Goal: Task Accomplishment & Management: Use online tool/utility

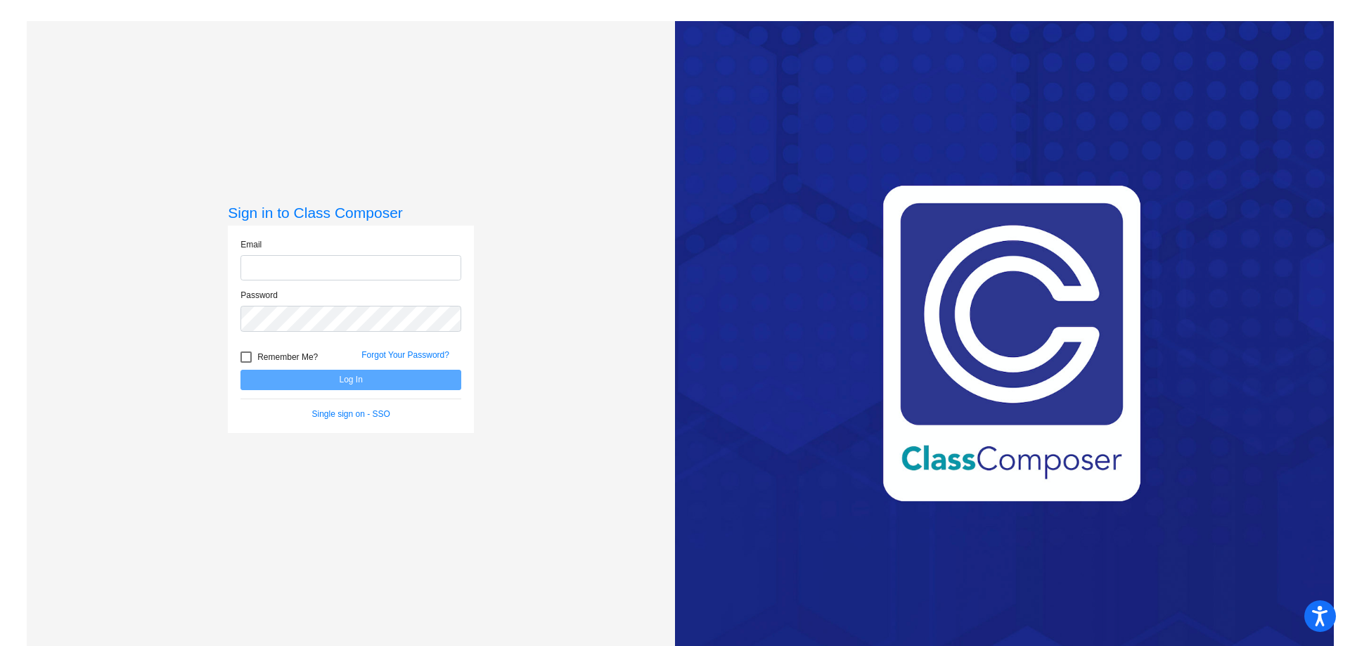
click at [321, 267] on input "email" at bounding box center [351, 268] width 221 height 26
type input "[EMAIL_ADDRESS][DOMAIN_NAME]"
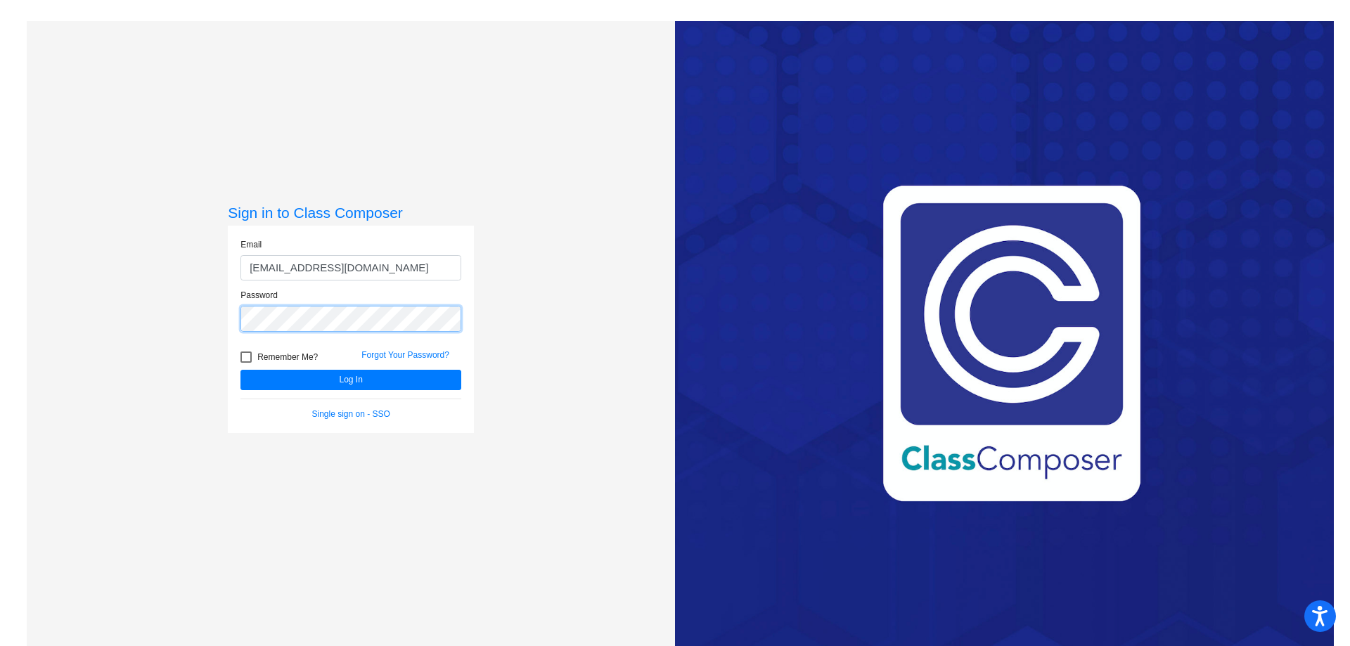
click at [241, 370] on button "Log In" at bounding box center [351, 380] width 221 height 20
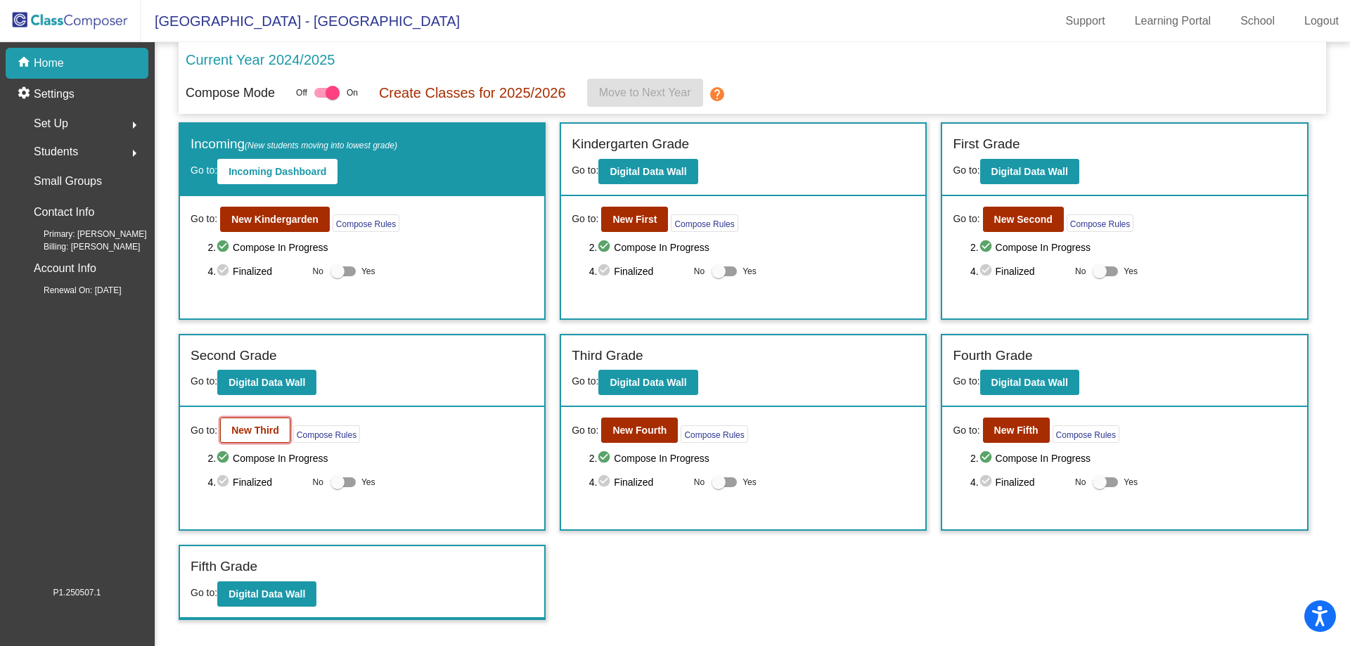
click at [266, 440] on button "New Third" at bounding box center [255, 430] width 70 height 25
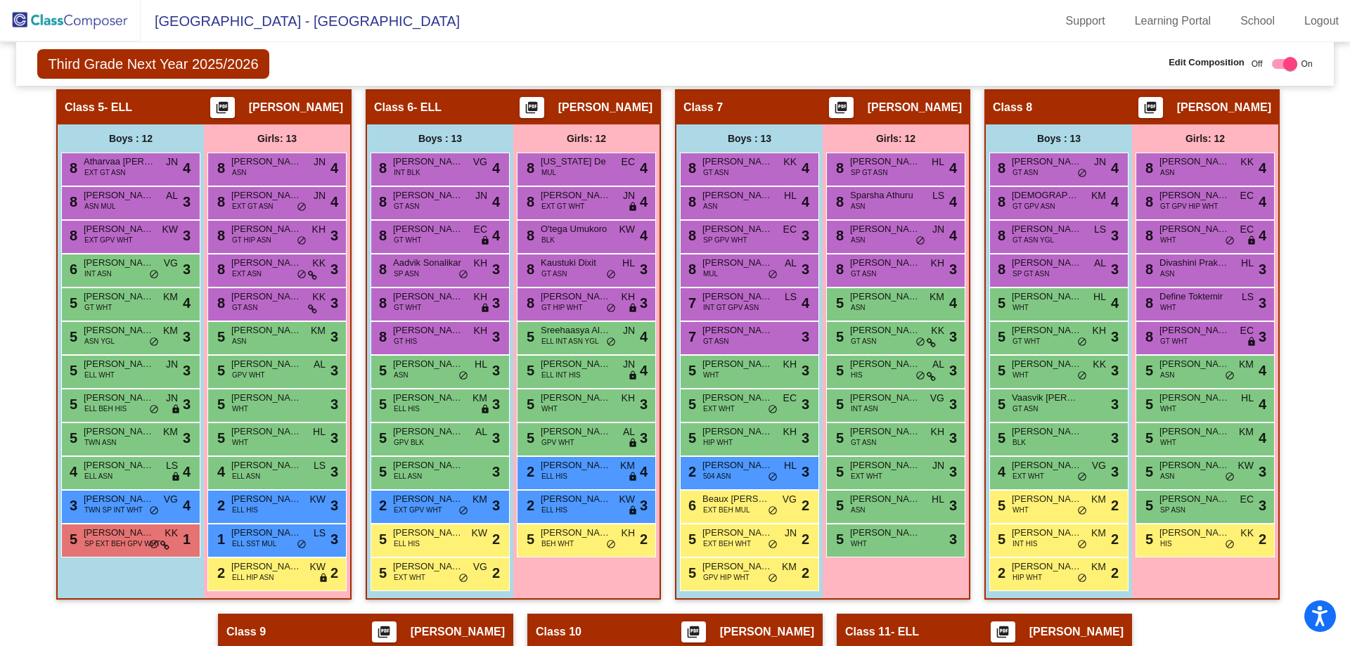
scroll to position [803, 0]
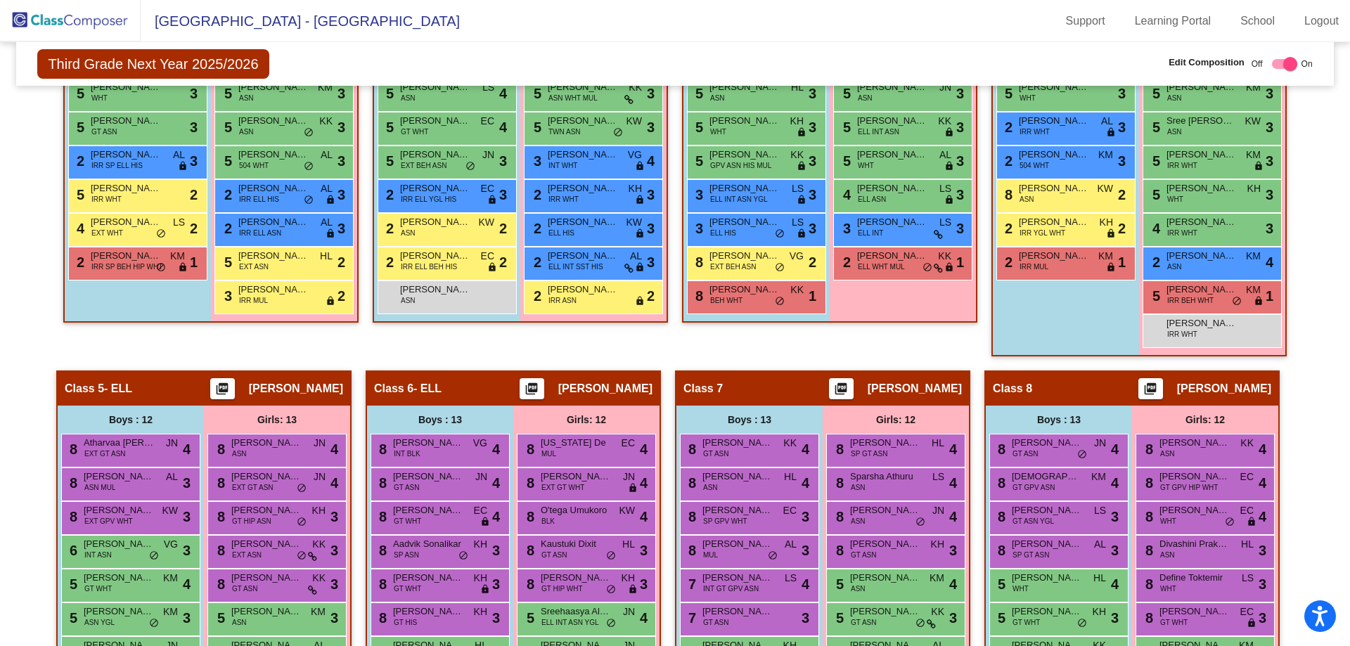
click at [49, 23] on img at bounding box center [70, 20] width 141 height 41
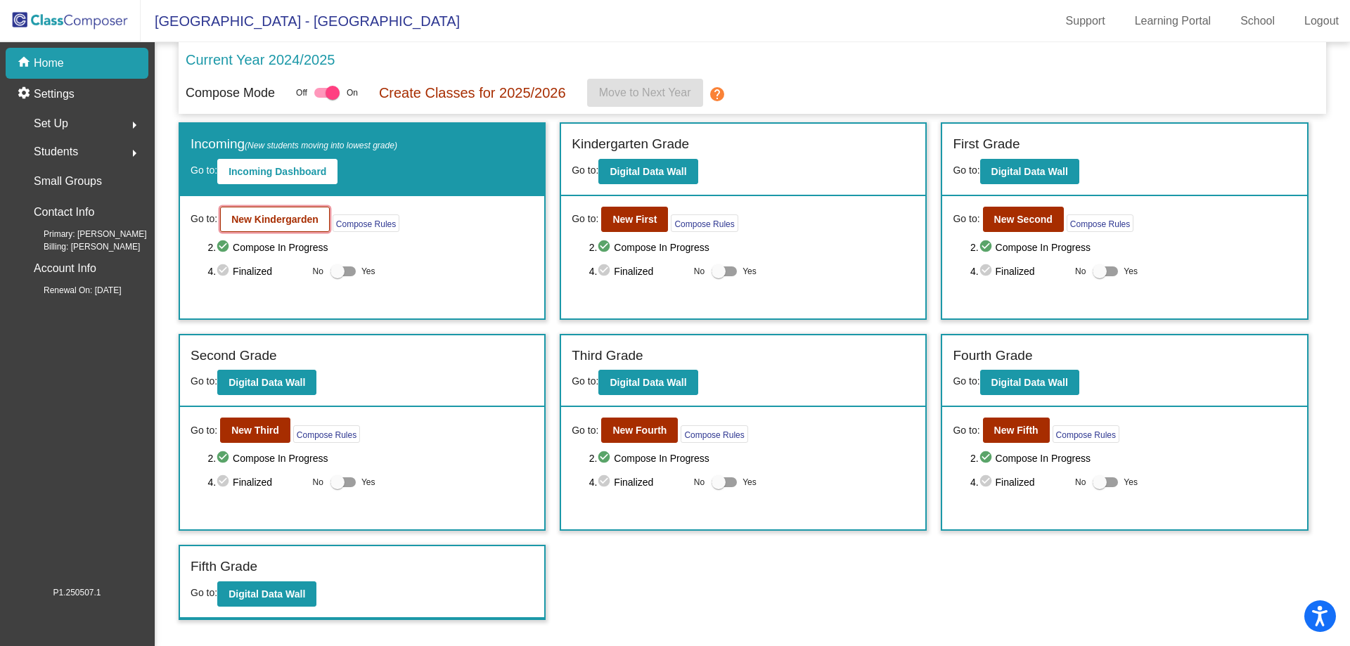
click at [294, 217] on b "New Kindergarden" at bounding box center [274, 219] width 87 height 11
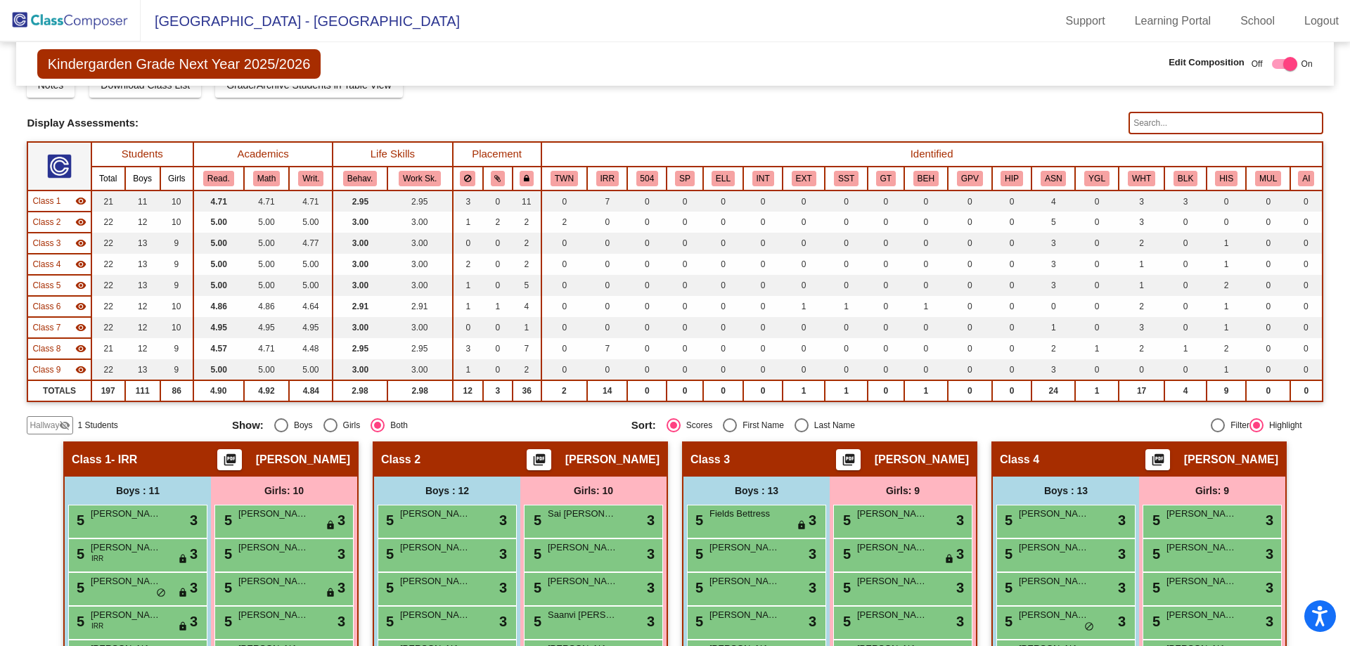
scroll to position [141, 0]
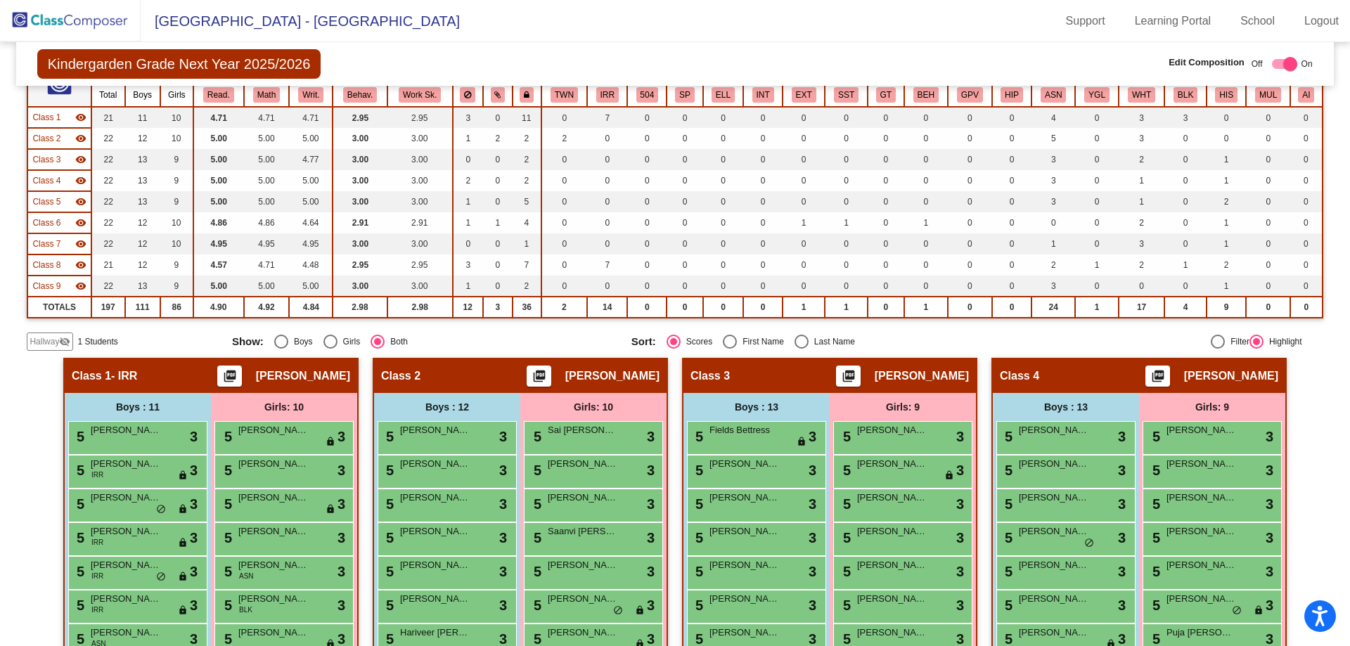
click at [60, 331] on div "Display Scores for Years: [DATE] - [DATE] [DATE] - [DATE] Grade/Archive Student…" at bounding box center [675, 152] width 1296 height 397
click at [57, 335] on span "Hallway" at bounding box center [45, 341] width 30 height 13
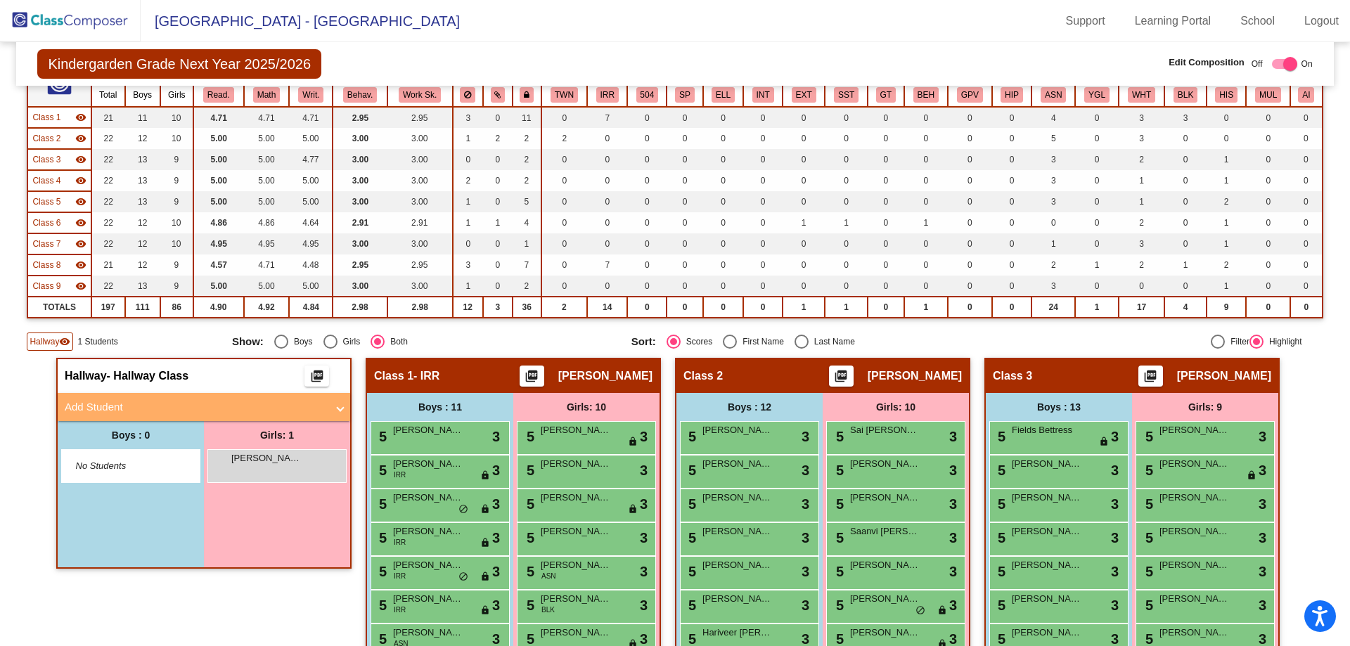
click at [56, 21] on img at bounding box center [70, 20] width 141 height 41
